Goal: Task Accomplishment & Management: Complete application form

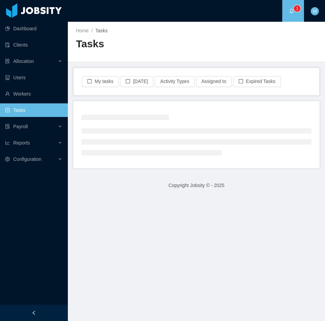
drag, startPoint x: 176, startPoint y: 43, endPoint x: 166, endPoint y: 50, distance: 11.9
click at [176, 43] on h2 "Tasks" at bounding box center [136, 44] width 121 height 14
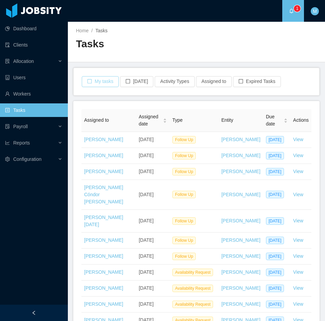
click at [104, 85] on button "My tasks" at bounding box center [100, 81] width 37 height 11
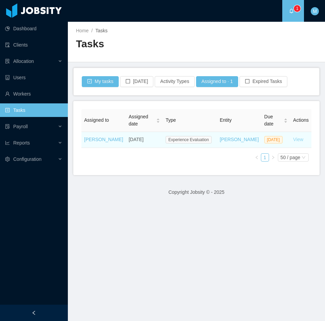
click at [294, 137] on link "View" at bounding box center [298, 139] width 10 height 5
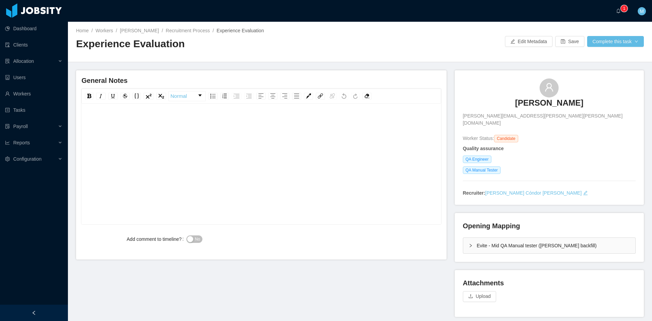
click at [156, 142] on div "rdw-editor" at bounding box center [261, 174] width 349 height 119
click at [305, 126] on div "**********" at bounding box center [261, 122] width 349 height 14
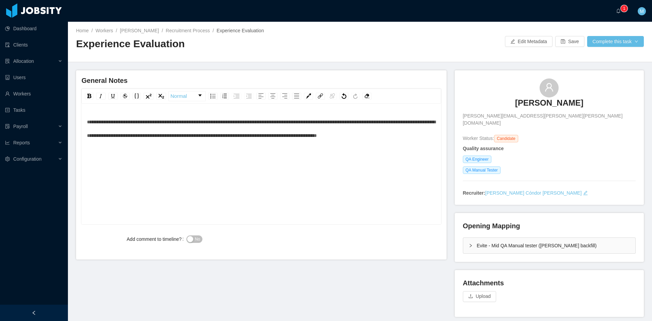
click at [463, 238] on div "Evite - Mid QA Manual tester ([PERSON_NAME] backfill)" at bounding box center [549, 246] width 172 height 16
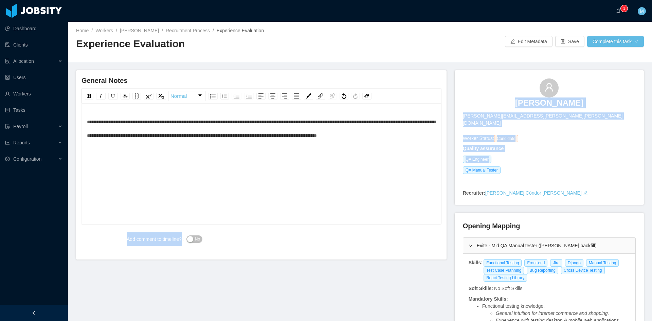
drag, startPoint x: 485, startPoint y: 153, endPoint x: 450, endPoint y: 154, distance: 35.0
click at [450, 154] on div "**********" at bounding box center [360, 315] width 568 height 490
click at [467, 156] on span "QA Engineer" at bounding box center [477, 159] width 29 height 7
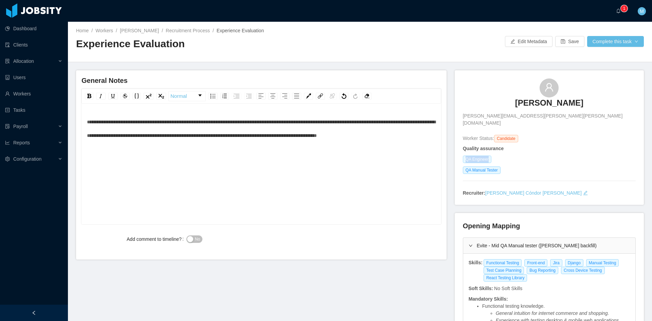
drag, startPoint x: 463, startPoint y: 152, endPoint x: 486, endPoint y: 154, distance: 23.2
click at [486, 156] on span "QA Engineer" at bounding box center [477, 159] width 29 height 7
copy span "QA Engineer"
drag, startPoint x: 519, startPoint y: 271, endPoint x: 480, endPoint y: 257, distance: 41.1
click at [483, 259] on div "Functional Testing Front-end Jira Django Manual Testing Test Case Planning Bug …" at bounding box center [556, 270] width 147 height 22
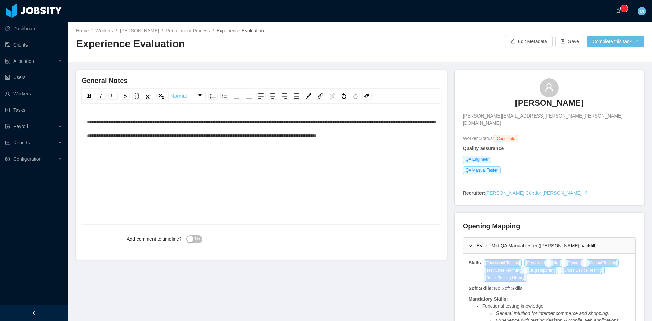
copy div "Functional Testing Front-end Jira Django Manual Testing Test Case Planning Bug …"
click at [409, 291] on div "**********" at bounding box center [360, 315] width 568 height 490
click at [204, 166] on div "**********" at bounding box center [261, 174] width 349 height 119
click at [195, 237] on span "No" at bounding box center [197, 239] width 5 height 7
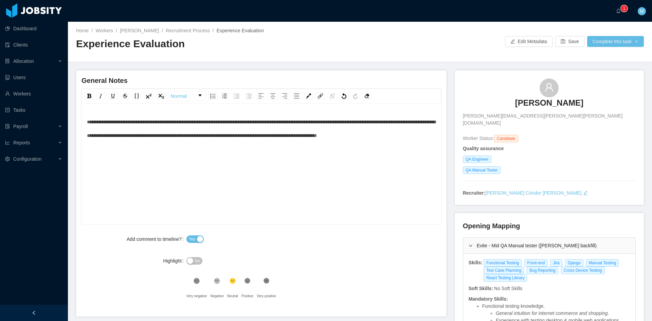
click at [205, 184] on div "**********" at bounding box center [261, 174] width 349 height 119
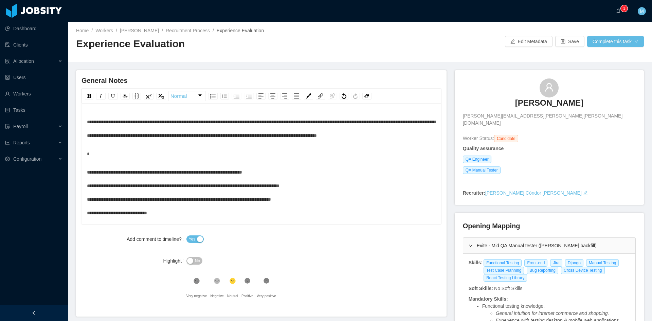
drag, startPoint x: 287, startPoint y: 179, endPoint x: 303, endPoint y: 184, distance: 15.9
click at [288, 179] on div "**********" at bounding box center [261, 192] width 349 height 54
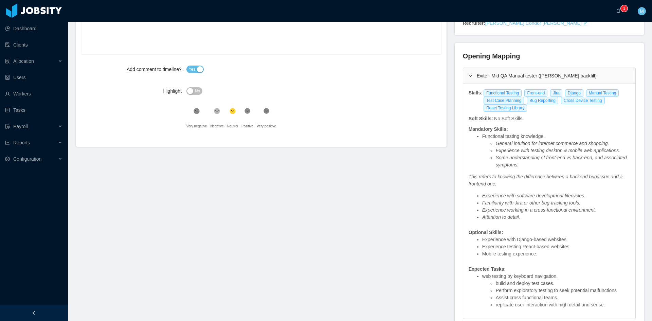
scroll to position [113, 0]
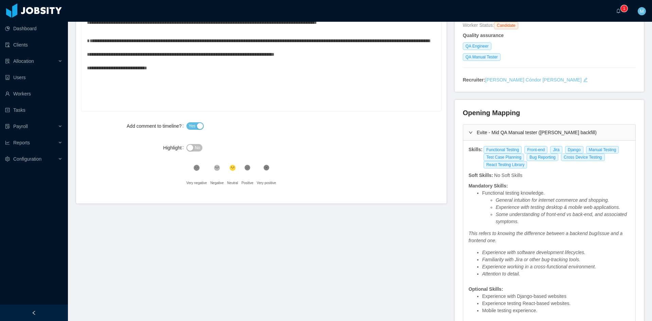
click at [216, 166] on icon at bounding box center [217, 168] width 6 height 6
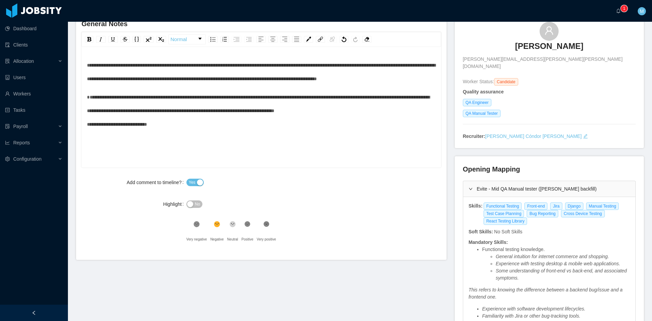
scroll to position [0, 0]
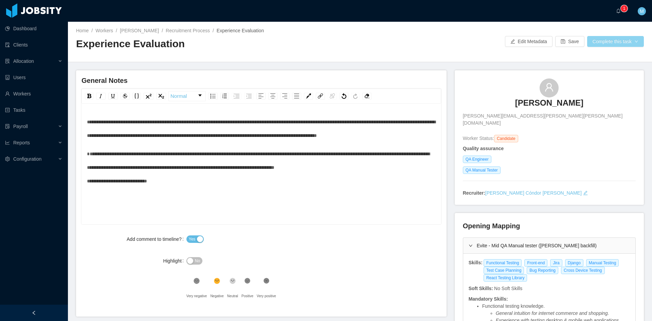
click at [621, 42] on button "Complete this task" at bounding box center [615, 41] width 57 height 11
click at [615, 54] on button "Save Evaluation" at bounding box center [611, 56] width 53 height 11
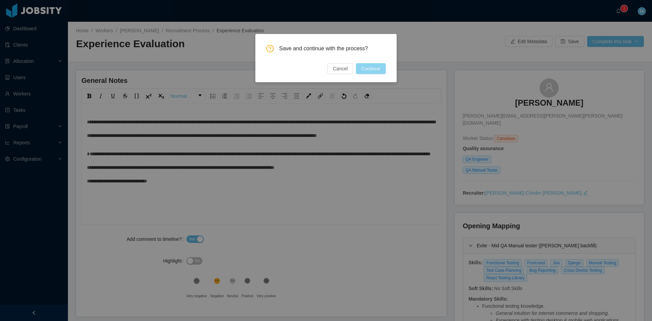
click at [383, 67] on button "Continue" at bounding box center [371, 68] width 30 height 11
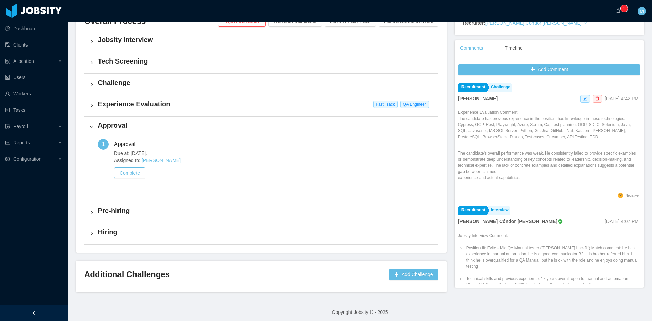
scroll to position [173, 0]
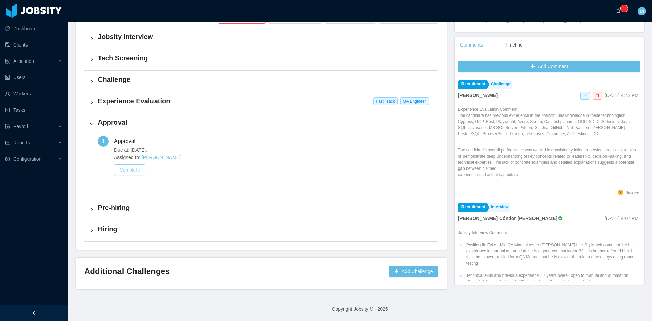
click at [129, 168] on button "Complete" at bounding box center [129, 169] width 31 height 11
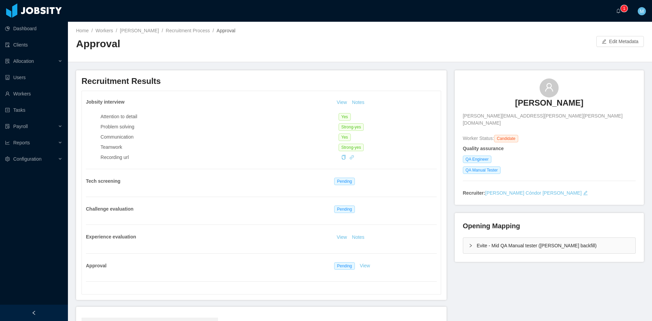
click at [469, 243] on icon "icon: right" at bounding box center [471, 245] width 4 height 4
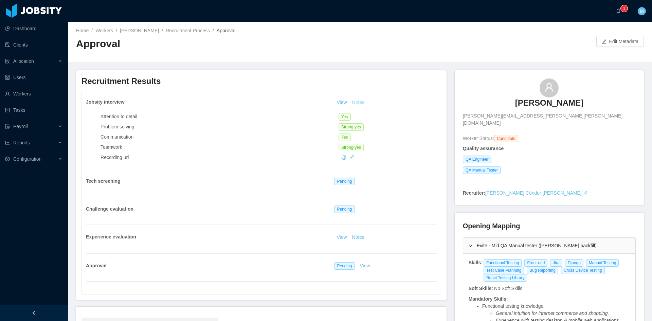
click at [357, 103] on button "Notes" at bounding box center [358, 102] width 18 height 8
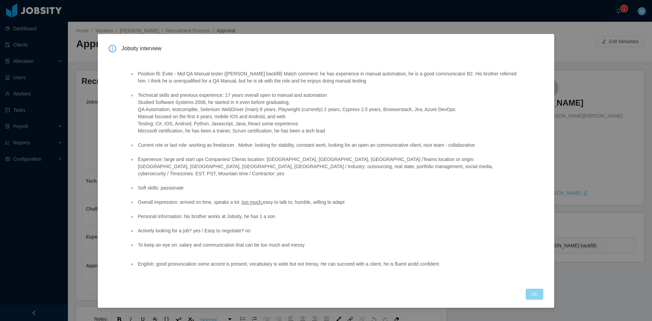
click at [539, 289] on button "OK" at bounding box center [535, 294] width 18 height 11
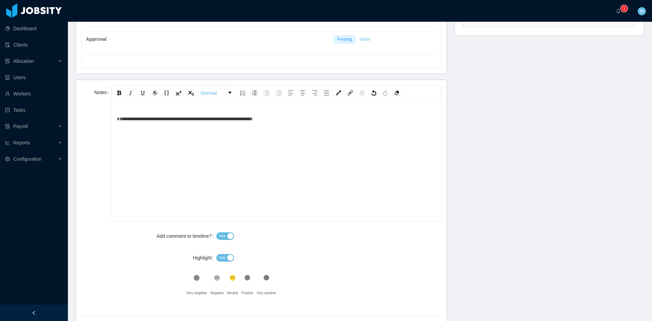
scroll to position [283, 0]
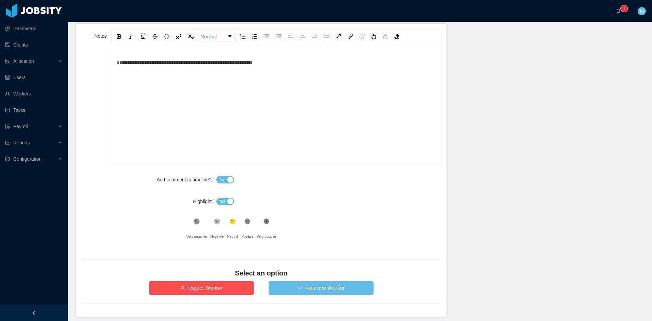
click at [219, 199] on span "Yes" at bounding box center [222, 201] width 7 height 7
click at [215, 218] on div ".st1{fill:#262626}" at bounding box center [216, 223] width 13 height 14
click at [287, 289] on button "Approve Worker" at bounding box center [321, 288] width 105 height 14
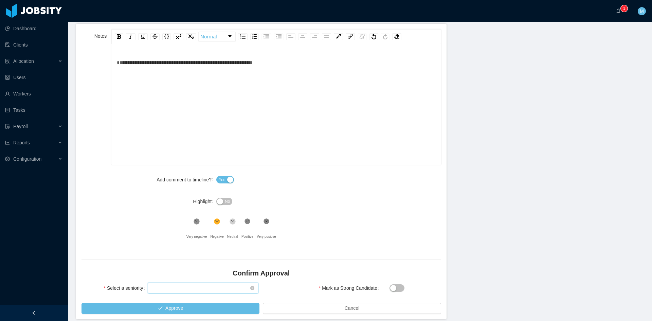
click at [217, 287] on div "Select seniority" at bounding box center [201, 288] width 98 height 10
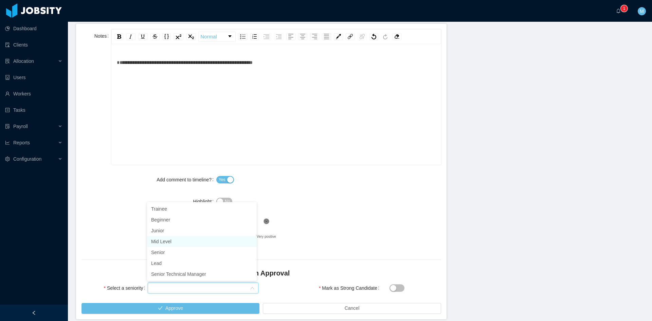
click at [169, 240] on li "Mid Level" at bounding box center [202, 241] width 110 height 11
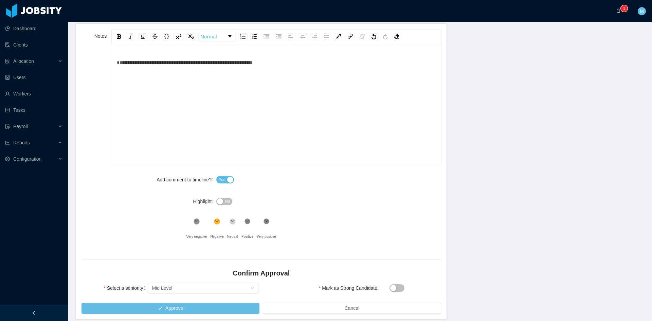
click at [193, 219] on icon ".st0{fill:#8a8a8a}.st2{fill:#262626}" at bounding box center [196, 221] width 7 height 7
click at [213, 225] on div ".st1{fill:#262626}" at bounding box center [216, 223] width 13 height 14
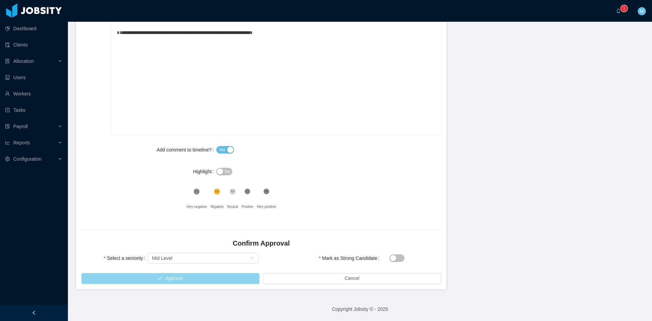
click at [182, 274] on button "Approve" at bounding box center [170, 278] width 178 height 11
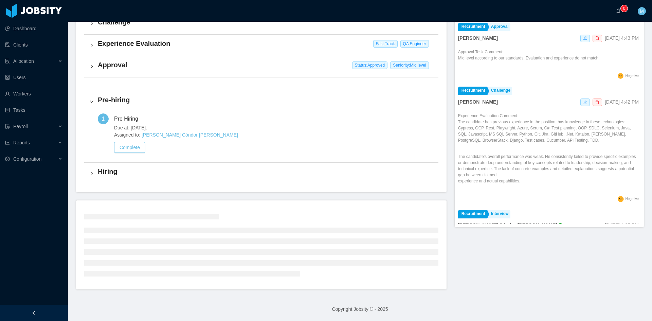
scroll to position [173, 0]
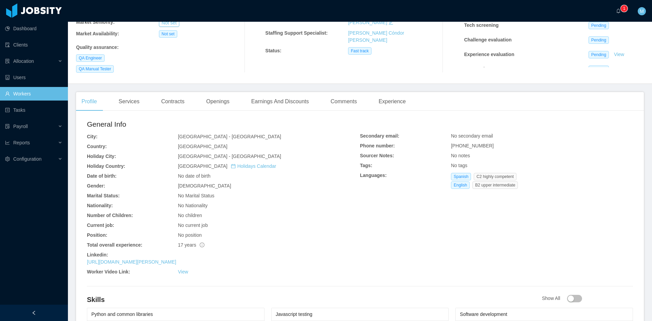
scroll to position [170, 0]
